Goal: Transaction & Acquisition: Purchase product/service

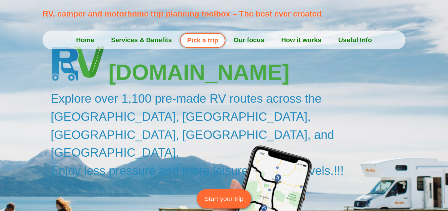
click at [200, 39] on link "Pick a trip" at bounding box center [202, 40] width 45 height 15
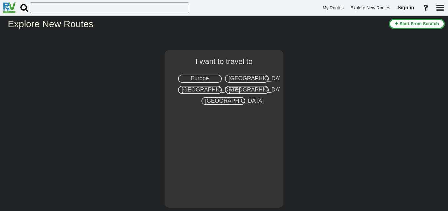
click at [235, 79] on span "[GEOGRAPHIC_DATA]" at bounding box center [258, 78] width 58 height 6
select select "number:2"
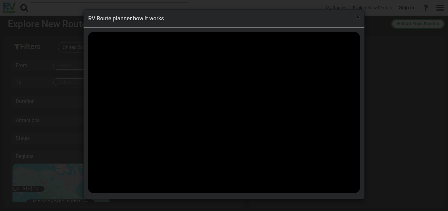
click at [358, 17] on span "×" at bounding box center [357, 17] width 3 height 8
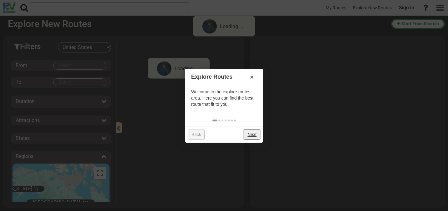
click at [252, 134] on link "Next" at bounding box center [252, 135] width 16 height 10
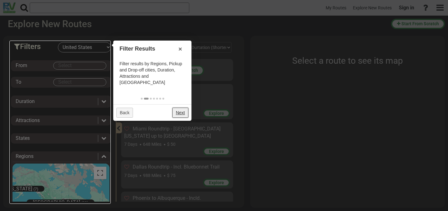
click at [179, 108] on link "Next" at bounding box center [180, 113] width 16 height 10
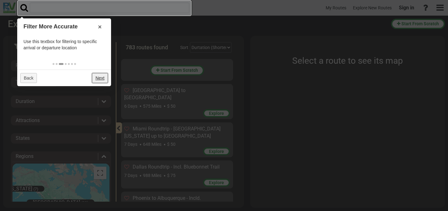
click at [103, 76] on link "Next" at bounding box center [100, 78] width 16 height 10
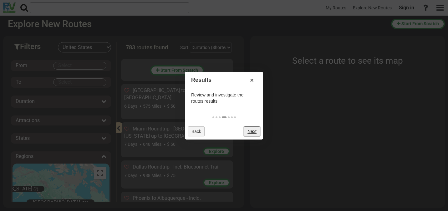
click at [251, 130] on link "Next" at bounding box center [252, 132] width 16 height 10
click at [251, 126] on div "Back Next" at bounding box center [224, 131] width 78 height 17
click at [253, 132] on link "Next" at bounding box center [252, 132] width 16 height 10
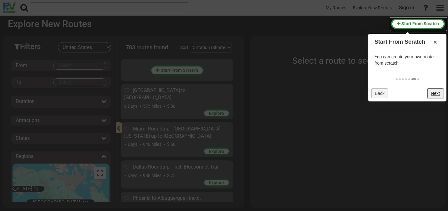
click at [434, 91] on link "Next" at bounding box center [435, 94] width 16 height 10
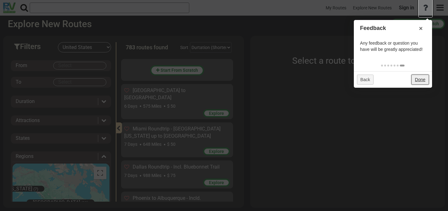
click at [422, 80] on link "Done" at bounding box center [419, 80] width 17 height 10
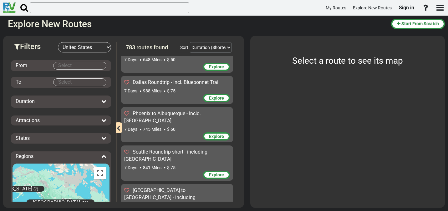
scroll to position [84, 0]
click at [211, 173] on span "Explore" at bounding box center [216, 175] width 15 height 5
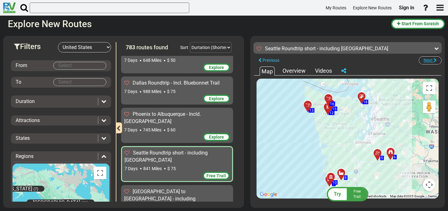
click at [427, 61] on span "Next" at bounding box center [427, 60] width 9 height 5
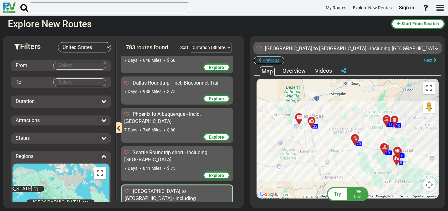
click at [269, 60] on span "Previous" at bounding box center [270, 60] width 17 height 5
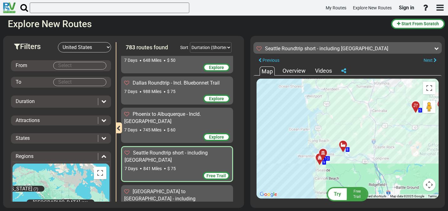
drag, startPoint x: 378, startPoint y: 146, endPoint x: 343, endPoint y: 105, distance: 53.9
click at [343, 105] on div "To activate drag with keyboard, press Alt + Enter. Once in keyboard drag state,…" at bounding box center [347, 139] width 182 height 120
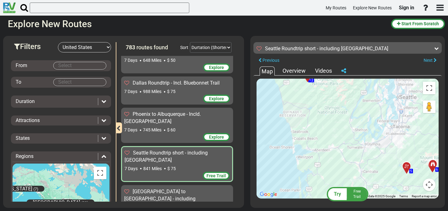
drag, startPoint x: 379, startPoint y: 109, endPoint x: 370, endPoint y: 170, distance: 62.6
click at [370, 170] on div "To activate drag with keyboard, press Alt + Enter. Once in keyboard drag state,…" at bounding box center [347, 139] width 182 height 120
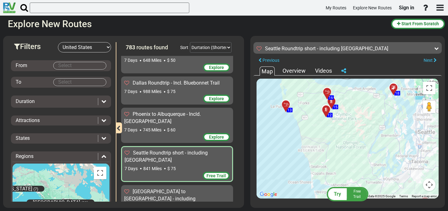
drag, startPoint x: 361, startPoint y: 134, endPoint x: 379, endPoint y: 169, distance: 40.1
click at [379, 169] on div "To activate drag with keyboard, press Alt + Enter. Once in keyboard drag state,…" at bounding box center [347, 139] width 182 height 120
click at [286, 106] on div at bounding box center [288, 107] width 10 height 10
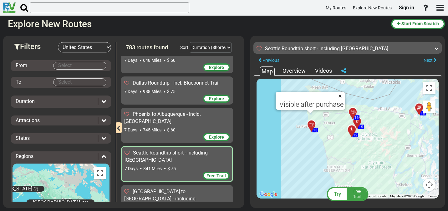
click at [341, 95] on button "Close" at bounding box center [341, 96] width 8 height 9
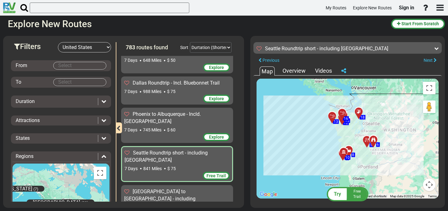
drag, startPoint x: 392, startPoint y: 143, endPoint x: 392, endPoint y: 121, distance: 22.2
click at [392, 121] on div "To activate drag with keyboard, press Alt + Enter. Once in keyboard drag state,…" at bounding box center [347, 139] width 182 height 120
click at [357, 193] on span "Free Trail" at bounding box center [357, 195] width 8 height 10
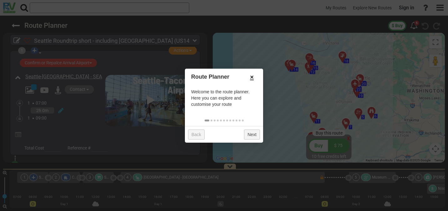
click at [252, 76] on link "×" at bounding box center [252, 77] width 10 height 11
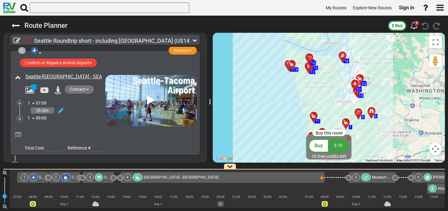
click at [318, 147] on span "Buy" at bounding box center [318, 146] width 8 height 6
click at [322, 146] on span "Buy" at bounding box center [318, 146] width 8 height 6
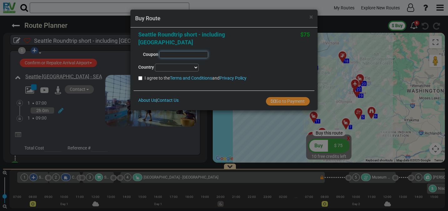
click at [187, 54] on input "text" at bounding box center [183, 54] width 49 height 7
click at [193, 67] on select "[GEOGRAPHIC_DATA] [GEOGRAPHIC_DATA] [GEOGRAPHIC_DATA] [US_STATE] [GEOGRAPHIC_DA…" at bounding box center [177, 68] width 44 height 8
select select "string:AL"
click at [140, 79] on input "I agree to the Terms and Conditions and Privacy Policy" at bounding box center [140, 78] width 4 height 4
checkbox input "true"
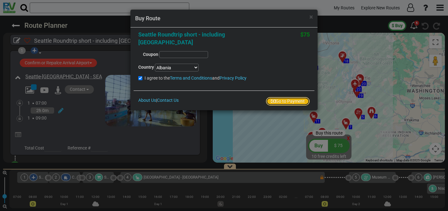
click at [276, 102] on button "Go to Payment" at bounding box center [288, 101] width 44 height 8
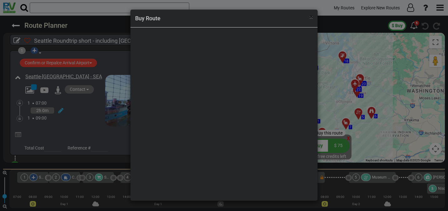
click at [312, 18] on span "×" at bounding box center [310, 17] width 3 height 8
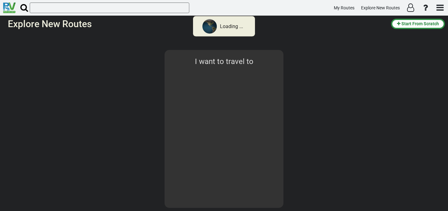
select select "number:2"
